Goal: Task Accomplishment & Management: Manage account settings

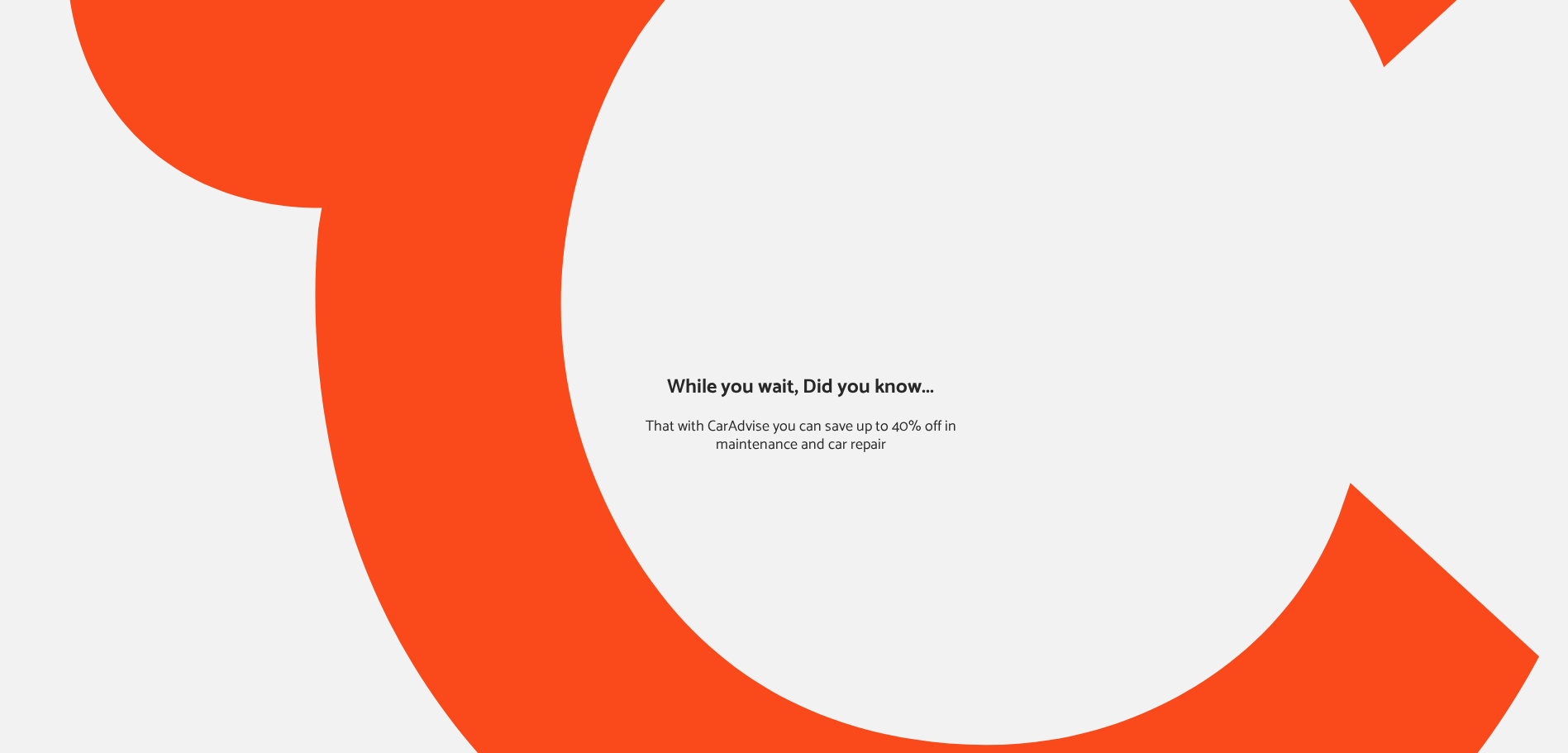
type input "*****"
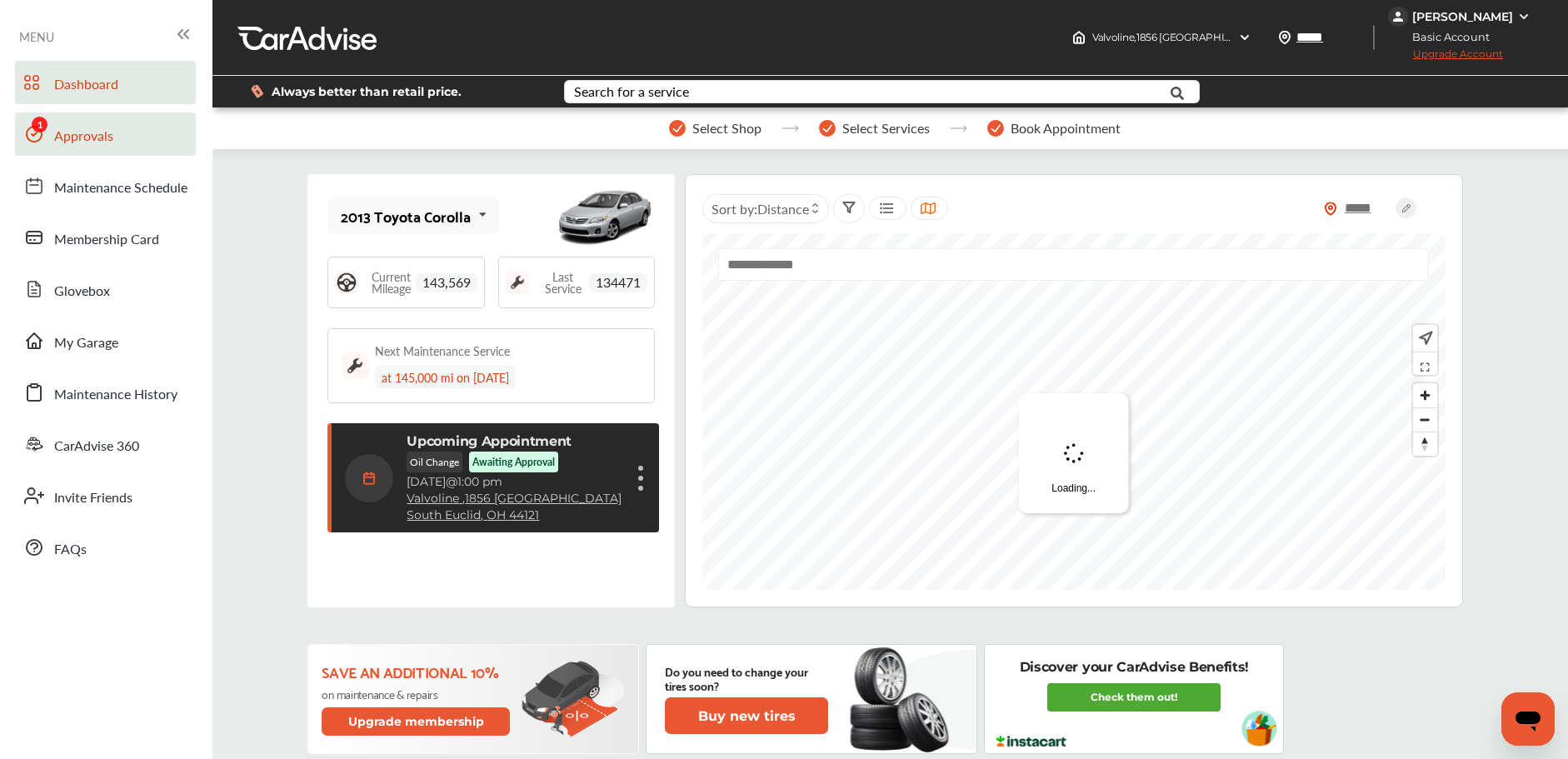
click at [142, 147] on link "Approvals" at bounding box center [105, 134] width 181 height 43
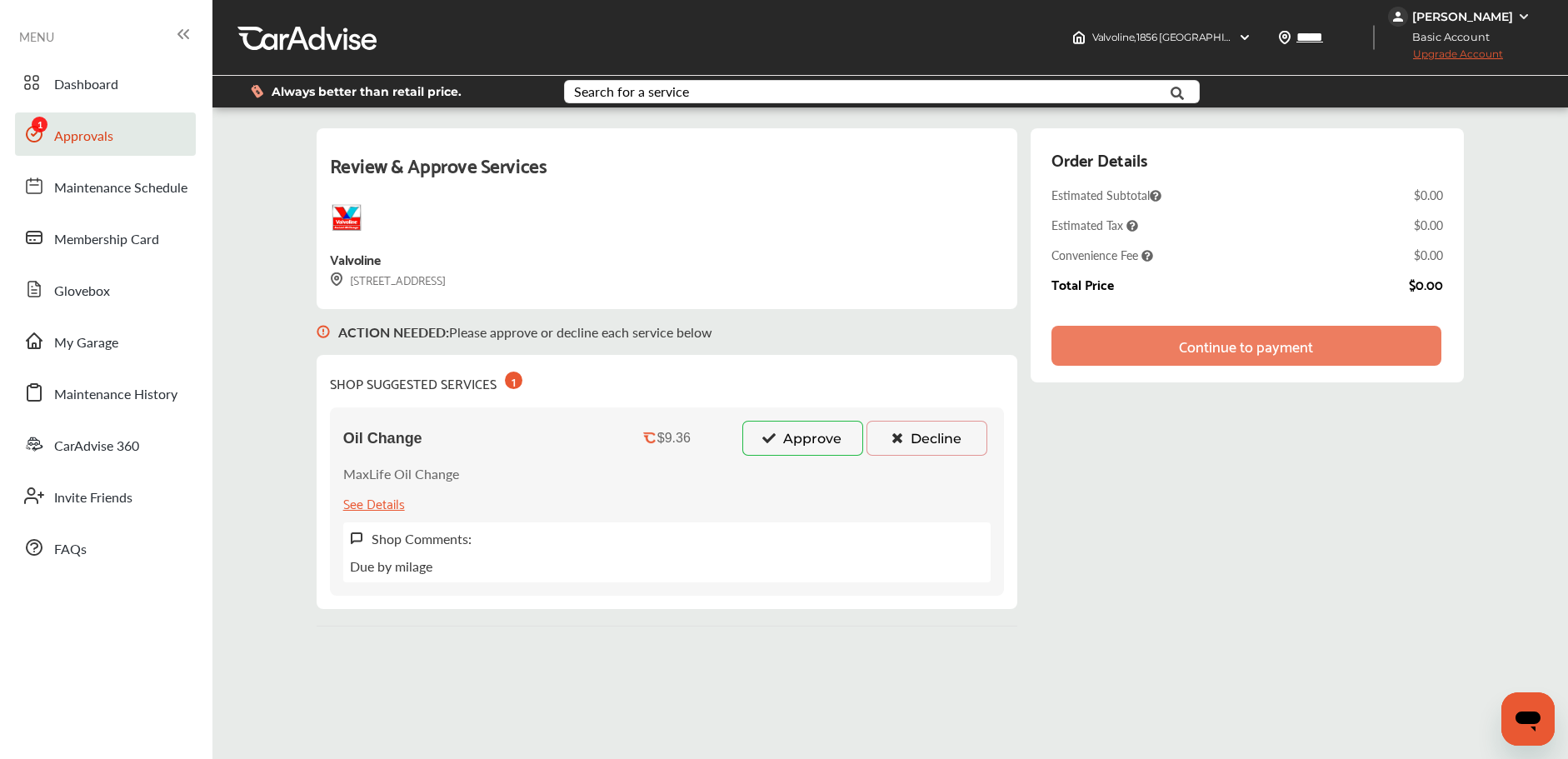
click at [770, 442] on icon at bounding box center [770, 438] width 16 height 12
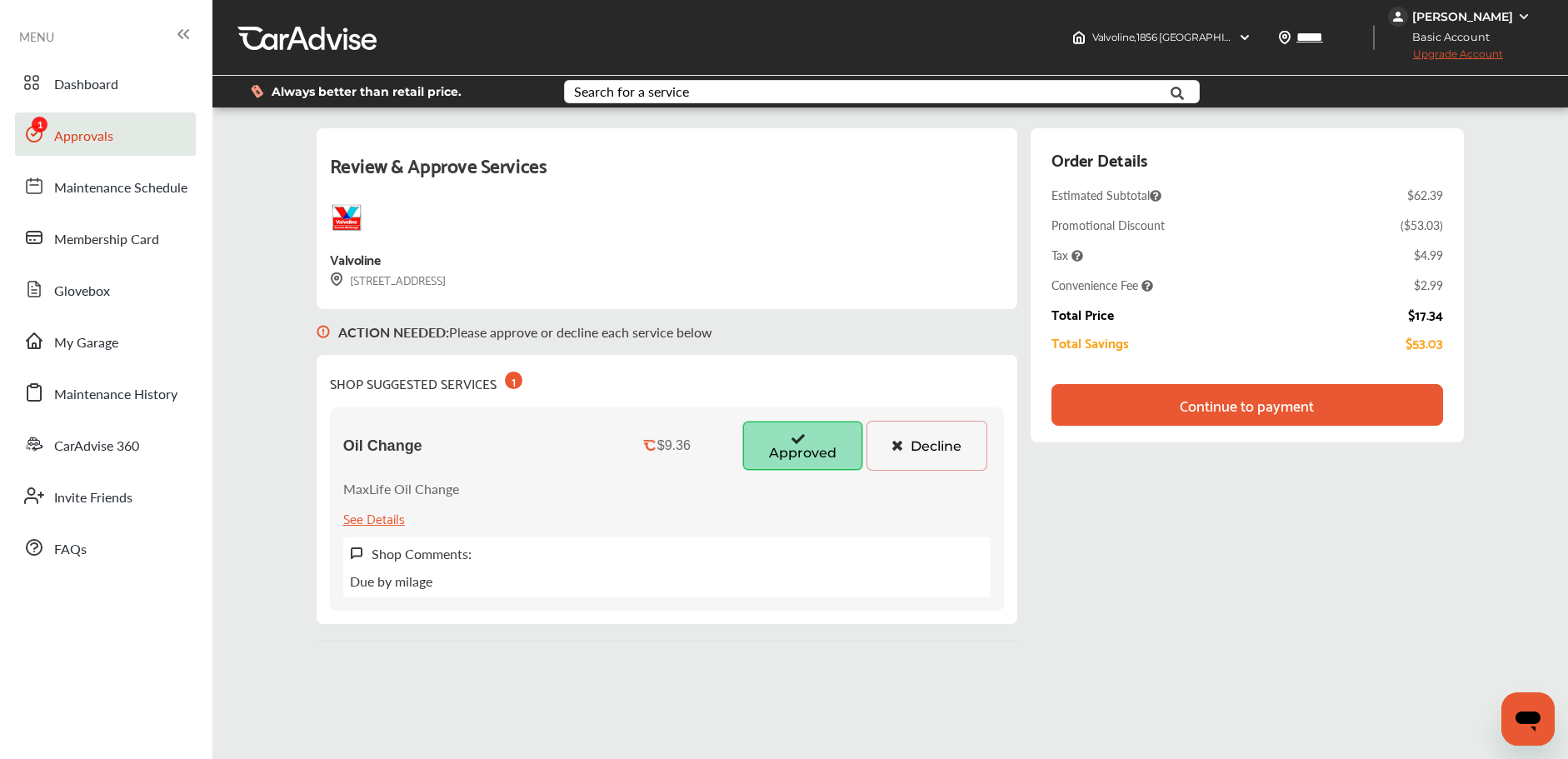
click at [1129, 392] on div "Continue to payment" at bounding box center [1247, 405] width 391 height 42
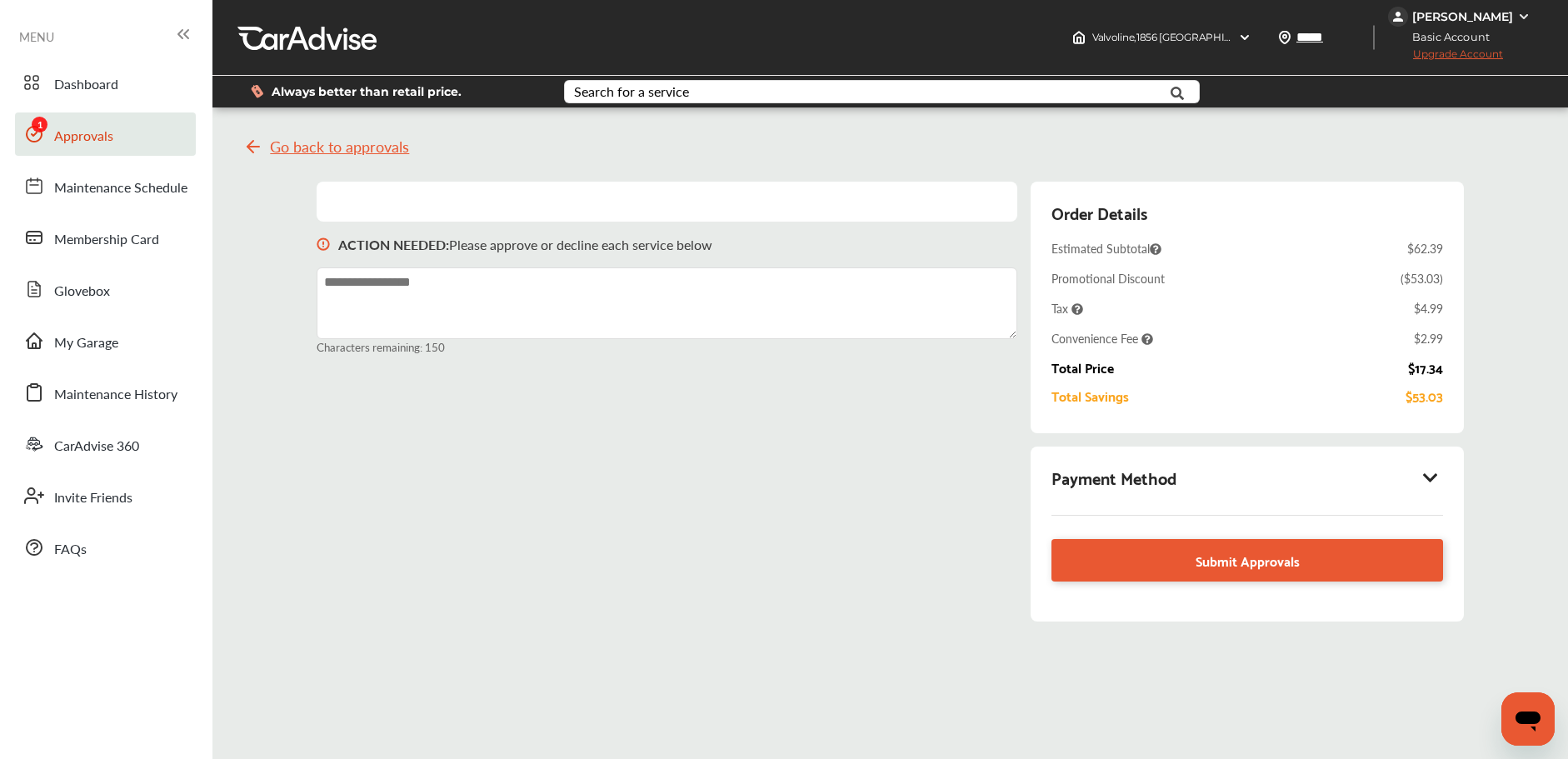
click at [1434, 472] on icon at bounding box center [1431, 477] width 20 height 17
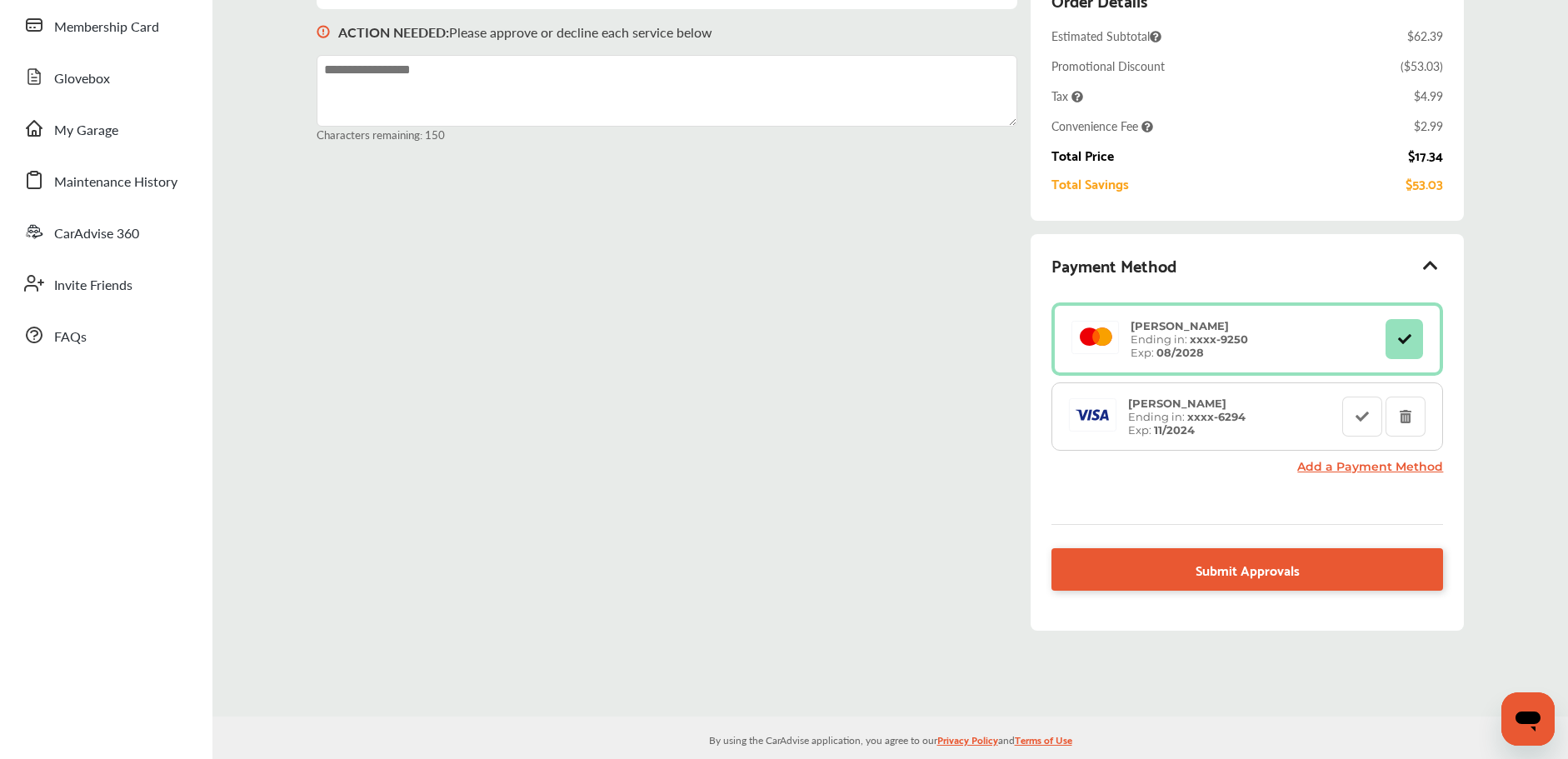
scroll to position [231, 0]
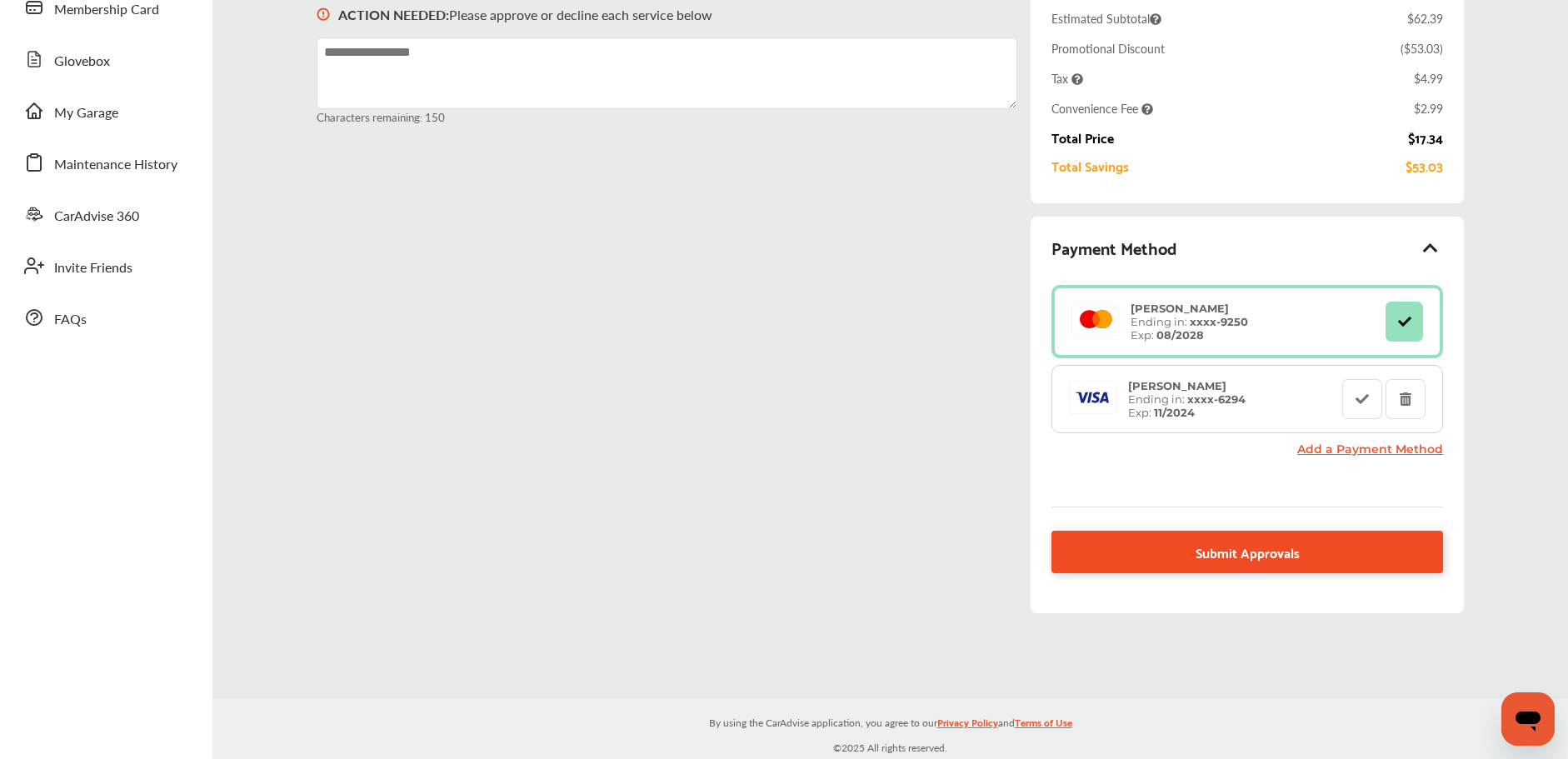
click at [1196, 545] on link "Submit Approvals" at bounding box center [1247, 551] width 392 height 42
